Goal: Task Accomplishment & Management: Complete application form

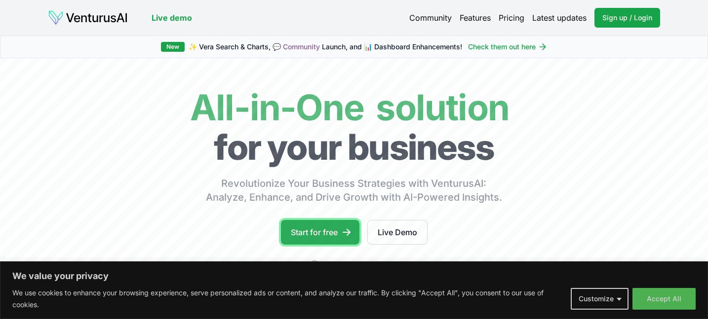
click at [317, 228] on link "Start for free" at bounding box center [320, 232] width 79 height 25
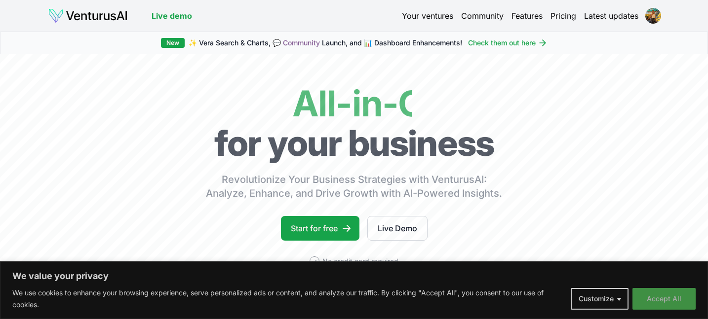
click at [659, 301] on button "Accept All" at bounding box center [664, 299] width 63 height 22
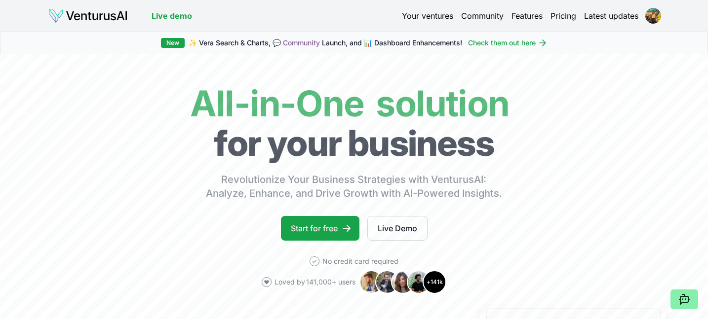
scroll to position [2, 0]
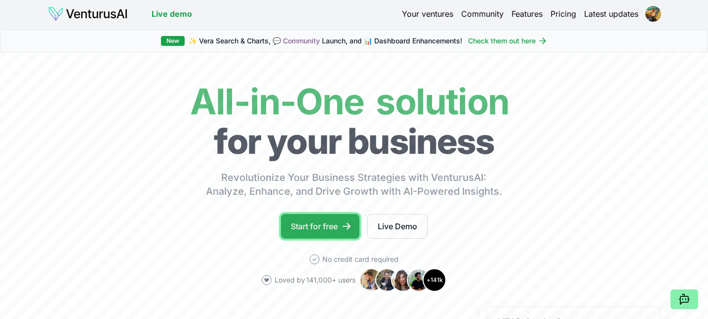
click at [307, 229] on link "Start for free" at bounding box center [320, 226] width 79 height 25
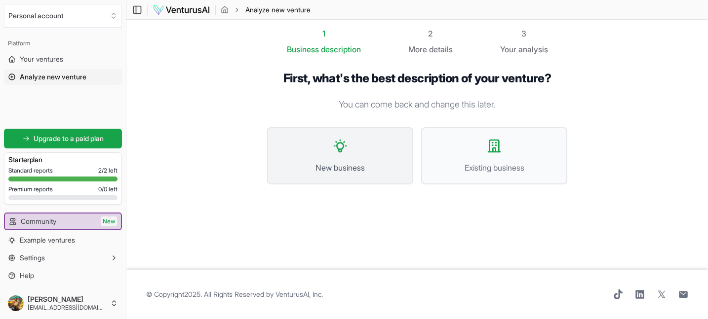
click at [304, 157] on button "New business" at bounding box center [340, 155] width 146 height 57
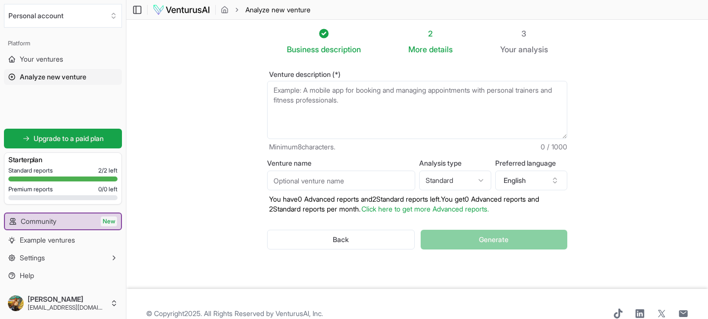
click at [353, 116] on textarea "Venture description (*)" at bounding box center [417, 110] width 300 height 58
paste textarea "UPATH360 | Revolutionizing the College Admissions Journey The college admission…"
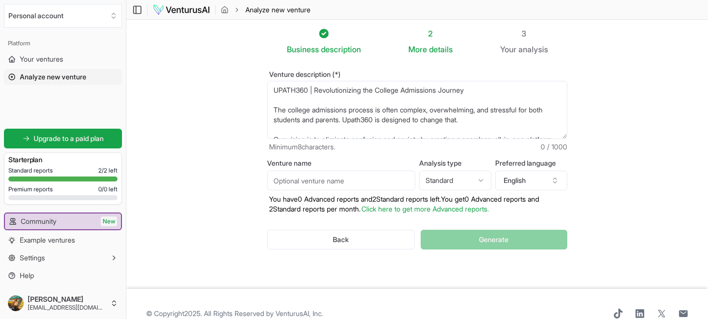
scroll to position [143, 0]
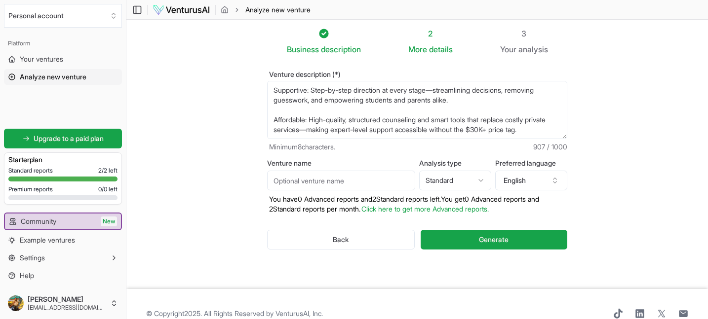
type textarea "UPATH360 | Revolutionizing the College Admissions Journey The college admission…"
click at [328, 183] on input "Venture name" at bounding box center [341, 181] width 148 height 20
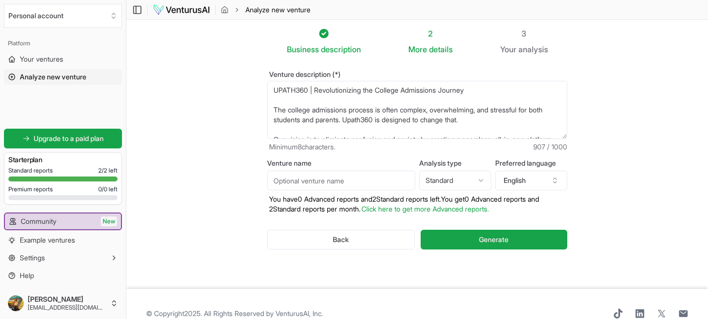
drag, startPoint x: 309, startPoint y: 90, endPoint x: 254, endPoint y: 90, distance: 54.3
click at [254, 89] on div "Venture description (*) UPATH360 | Revolutionizing the College Admissions Journ…" at bounding box center [417, 168] width 332 height 226
click at [287, 186] on input "Venture name" at bounding box center [341, 181] width 148 height 20
paste input "UPATH360"
type input "UPATH360"
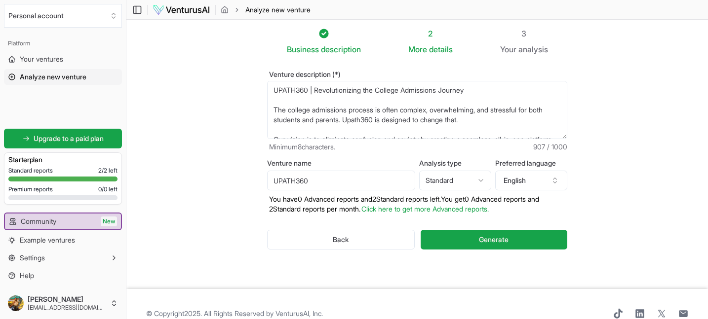
click at [454, 178] on html "We value your privacy We use cookies to enhance your browsing experience, serve…" at bounding box center [354, 159] width 708 height 319
select select "advanced"
click at [479, 243] on span "Generate" at bounding box center [494, 240] width 30 height 10
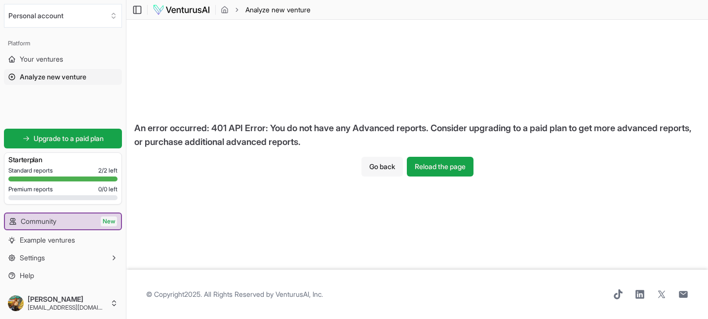
click at [381, 165] on button "Go back" at bounding box center [381, 167] width 41 height 20
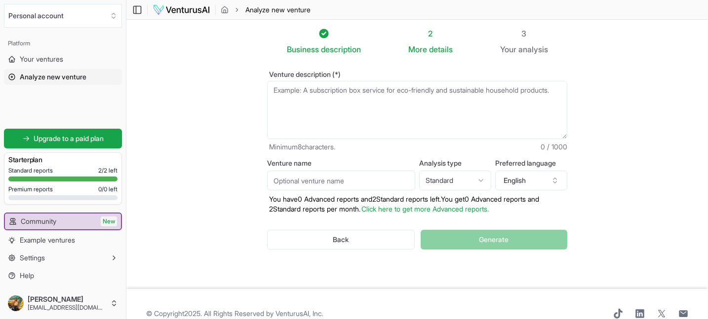
click at [394, 109] on textarea "Venture description (*)" at bounding box center [417, 110] width 300 height 58
paste textarea "UPATH360"
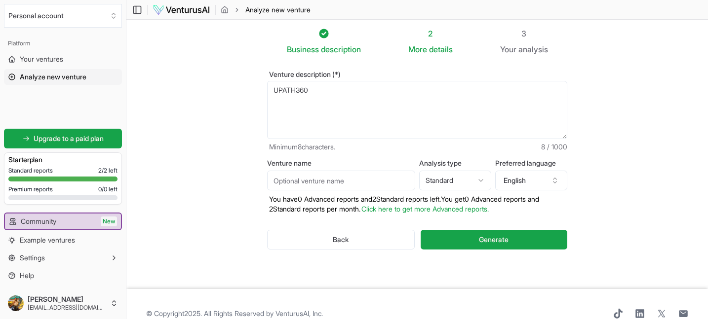
type textarea "UPATH360"
click at [299, 183] on input "Venture name" at bounding box center [341, 181] width 148 height 20
paste input "UPATH360"
type input "UPATH360"
click at [322, 102] on textarea "UPATH360" at bounding box center [417, 110] width 300 height 58
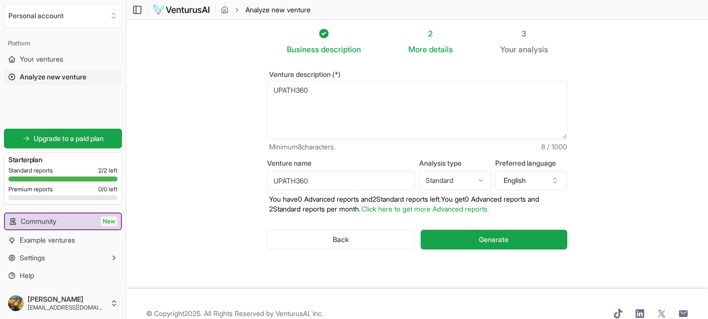
click at [322, 102] on textarea "UPATH360" at bounding box center [417, 110] width 300 height 58
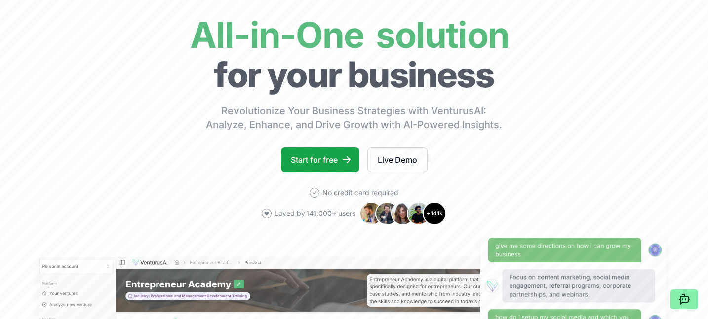
scroll to position [83, 0]
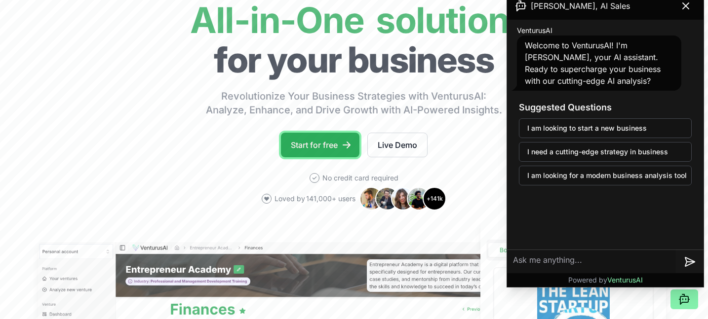
click at [313, 152] on link "Start for free" at bounding box center [320, 145] width 79 height 25
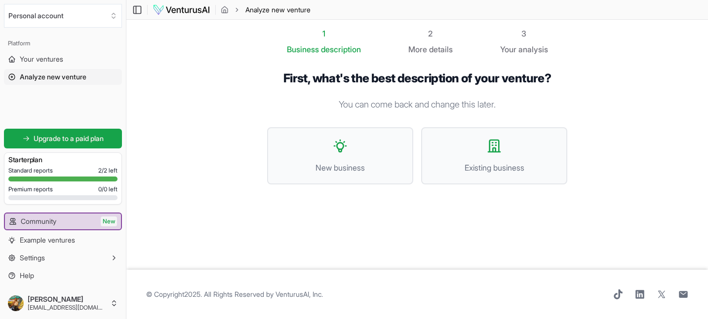
click at [313, 152] on button "New business" at bounding box center [340, 155] width 146 height 57
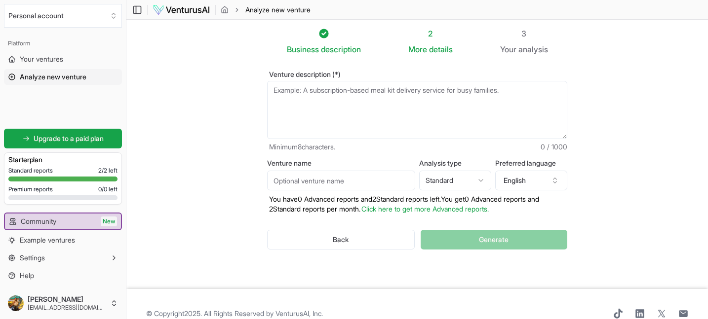
click at [304, 100] on textarea "Venture description (*)" at bounding box center [417, 110] width 300 height 58
click at [334, 186] on input "Venture name" at bounding box center [341, 181] width 148 height 20
type input "Upath360"
click at [460, 178] on html "We value your privacy We use cookies to enhance your browsing experience, serve…" at bounding box center [354, 159] width 708 height 319
select select "advanced"
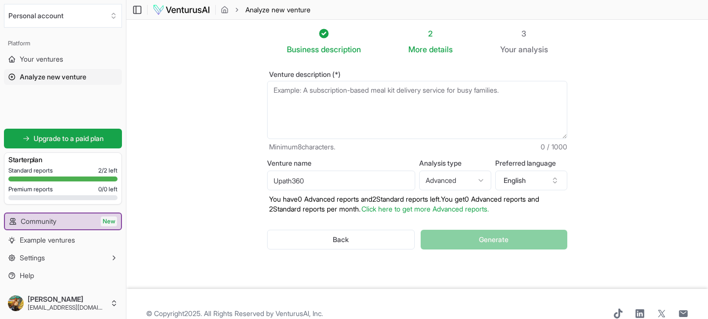
click at [410, 104] on textarea "Venture description (*)" at bounding box center [417, 110] width 300 height 58
click at [376, 96] on textarea "Venture description (*)" at bounding box center [417, 110] width 300 height 58
paste textarea "Vision & Purpose The college admissions process can be complex, overwhelming, a…"
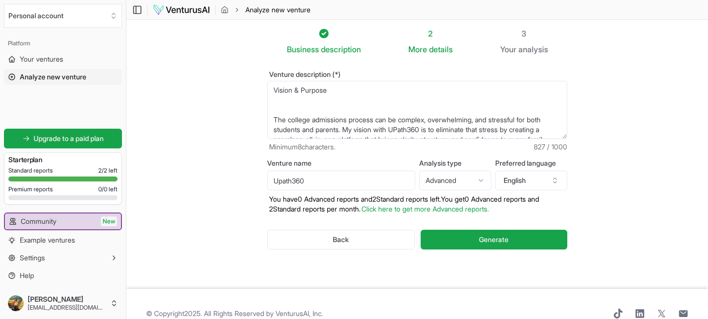
scroll to position [153, 0]
click at [344, 119] on textarea "Vision & Purpose The college admissions process can be complex, overwhelming, a…" at bounding box center [417, 110] width 300 height 58
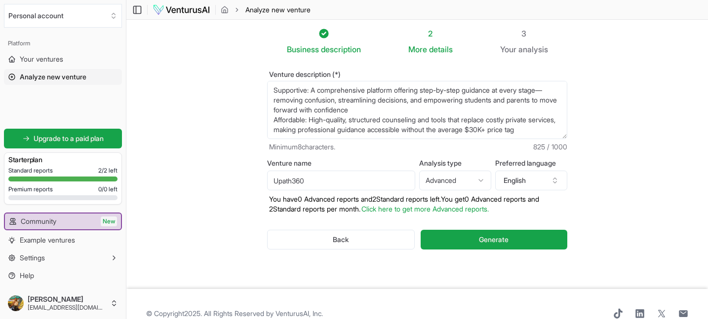
scroll to position [0, 0]
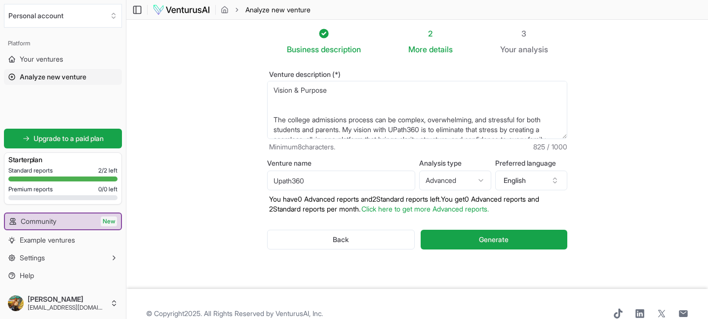
drag, startPoint x: 272, startPoint y: 90, endPoint x: 275, endPoint y: 114, distance: 24.3
click at [274, 114] on textarea "Vision & Purpose The college admissions process can be complex, overwhelming, a…" at bounding box center [417, 110] width 300 height 58
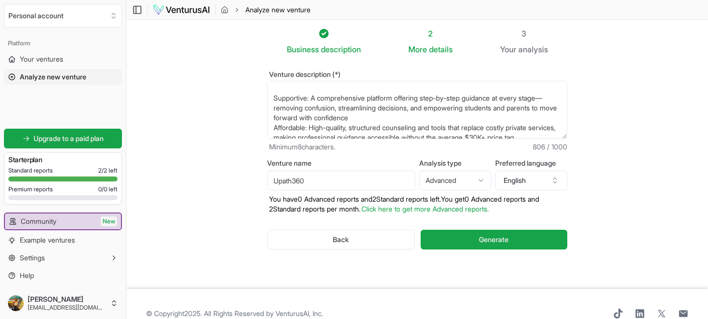
scroll to position [109, 0]
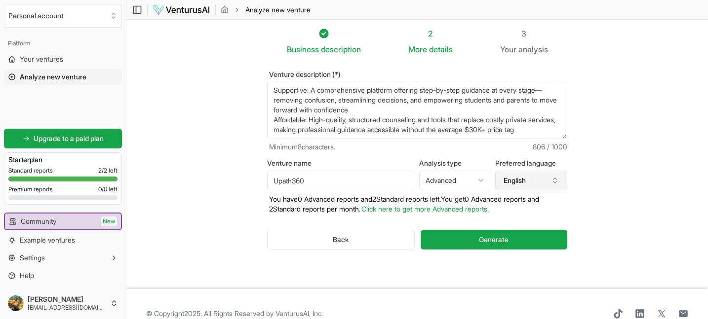
drag, startPoint x: 273, startPoint y: 90, endPoint x: 495, endPoint y: 175, distance: 238.1
click at [496, 176] on form "Venture description (*) The college admissions process can be complex, overwhel…" at bounding box center [417, 168] width 300 height 195
type textarea "The college admissions process can be complex, overwhelming, and stressful for …"
